Goal: Find specific page/section: Find specific page/section

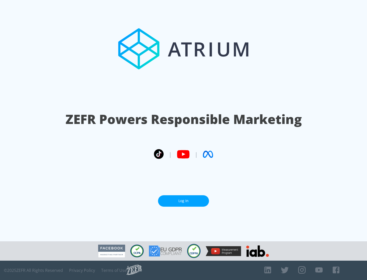
click at [183, 201] on link "Log In" at bounding box center [183, 200] width 51 height 11
